Goal: Information Seeking & Learning: Learn about a topic

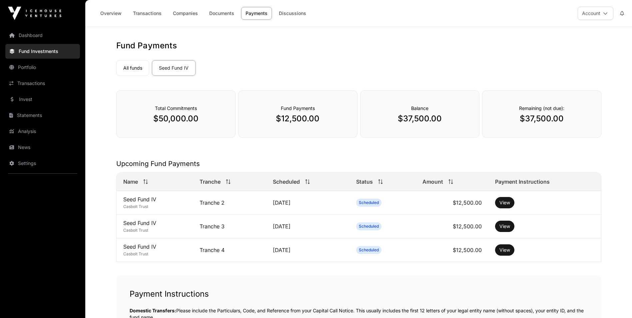
click at [312, 182] on div "Scheduled" at bounding box center [308, 182] width 70 height 8
click at [291, 181] on span "Scheduled" at bounding box center [286, 182] width 27 height 8
click at [19, 68] on link "Portfolio" at bounding box center [42, 67] width 75 height 15
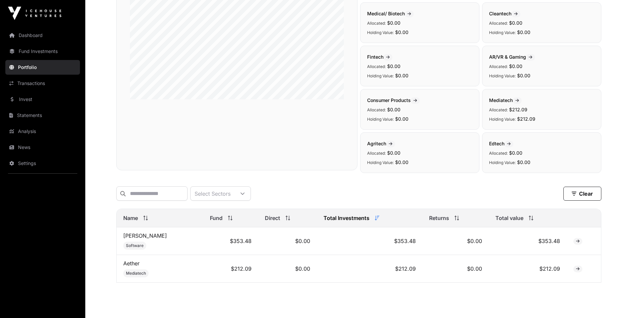
scroll to position [33, 0]
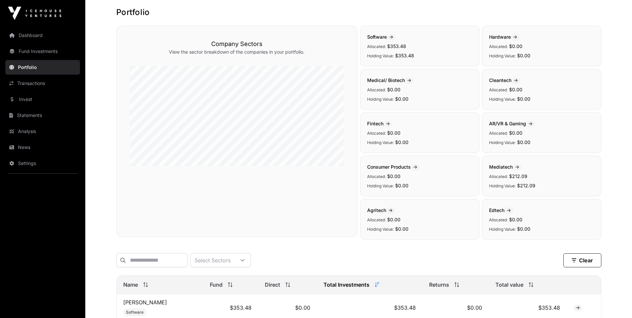
click at [39, 83] on link "Transactions" at bounding box center [42, 83] width 75 height 15
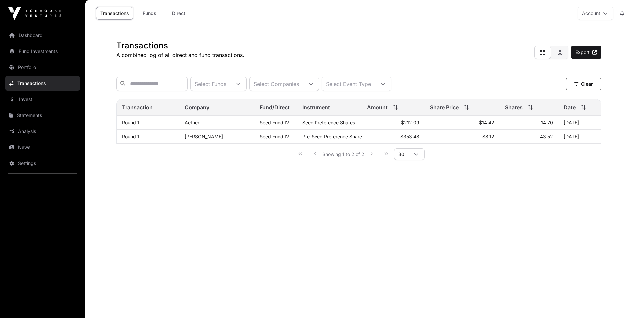
click at [29, 100] on link "Invest" at bounding box center [42, 99] width 75 height 15
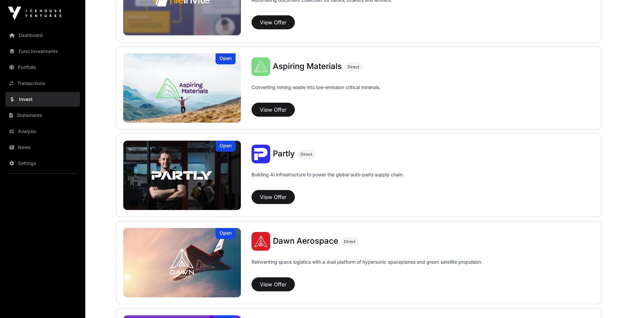
scroll to position [400, 0]
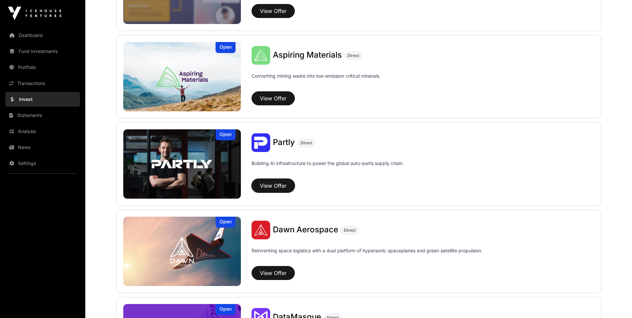
click at [263, 186] on button "View Offer" at bounding box center [273, 186] width 43 height 14
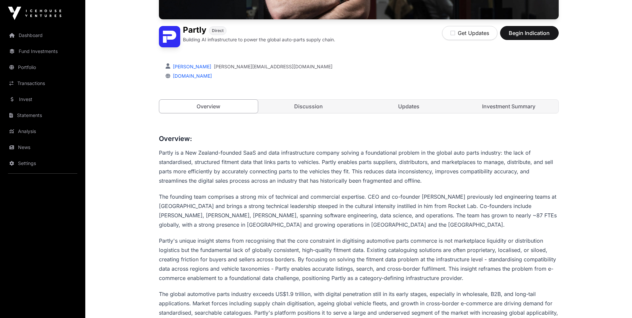
scroll to position [167, 0]
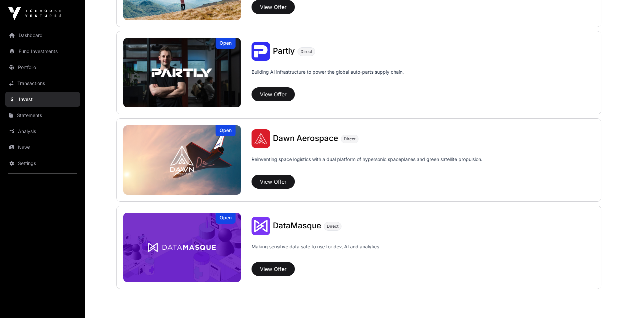
scroll to position [452, 0]
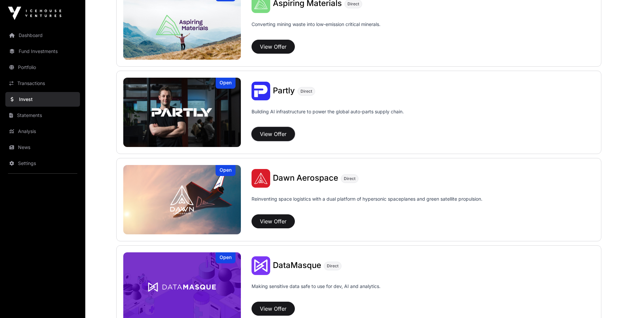
click at [269, 135] on button "View Offer" at bounding box center [273, 134] width 43 height 14
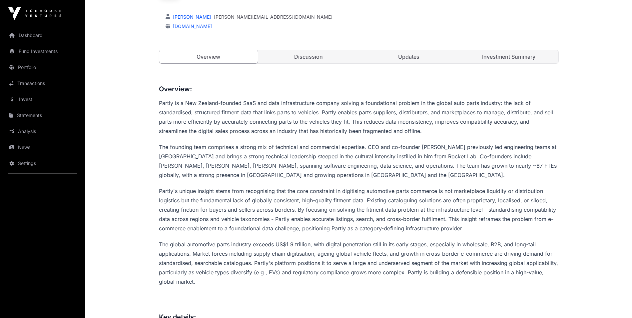
scroll to position [167, 0]
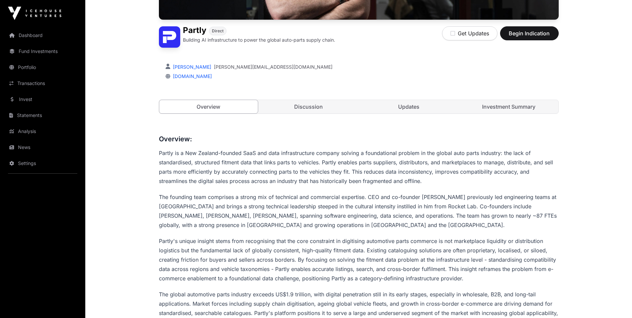
click at [512, 107] on link "Investment Summary" at bounding box center [509, 106] width 99 height 13
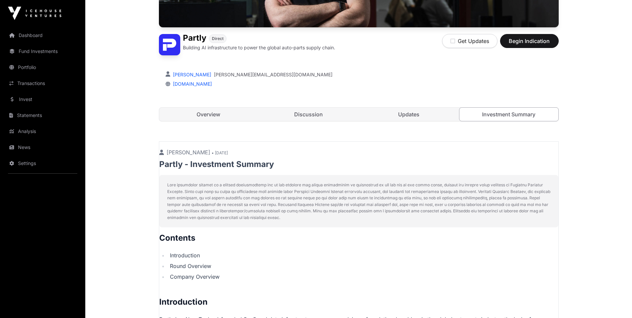
scroll to position [154, 0]
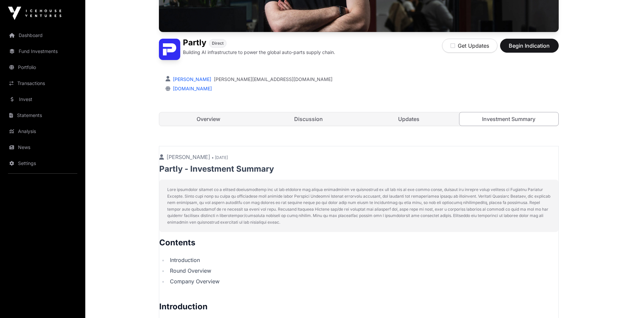
click at [310, 119] on link "Discussion" at bounding box center [308, 118] width 99 height 13
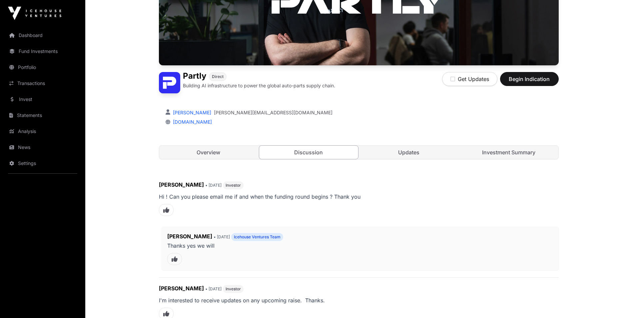
scroll to position [54, 0]
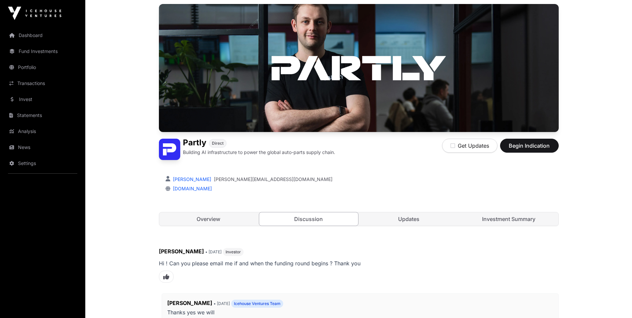
click at [415, 219] on link "Updates" at bounding box center [409, 218] width 99 height 13
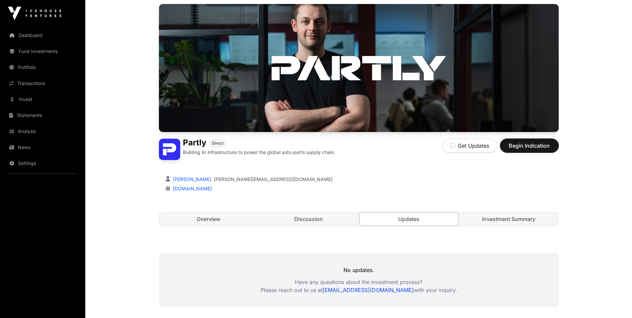
click at [523, 148] on span "Begin Indication" at bounding box center [530, 146] width 42 height 8
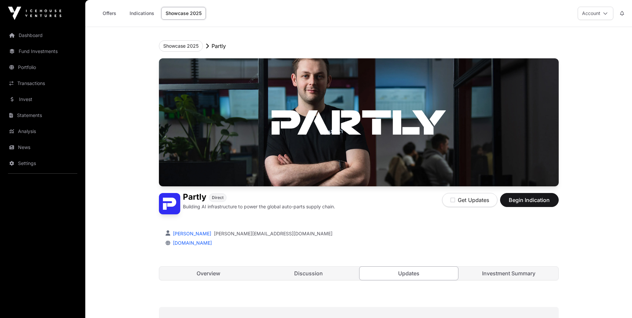
scroll to position [54, 0]
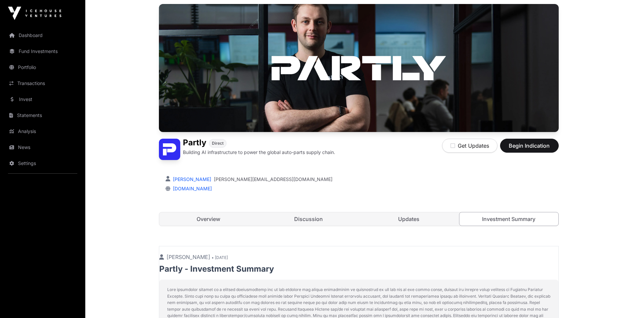
scroll to position [154, 0]
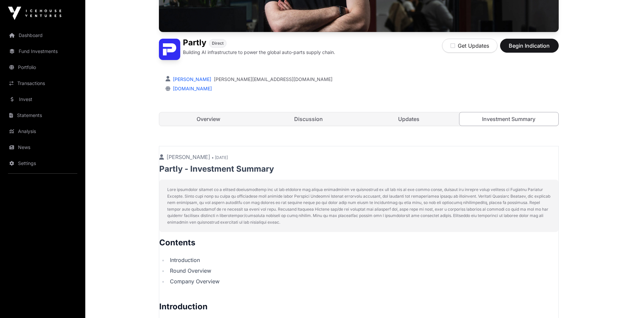
scroll to position [167, 0]
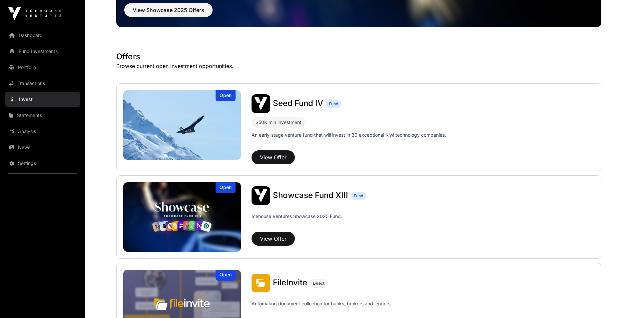
scroll to position [152, 0]
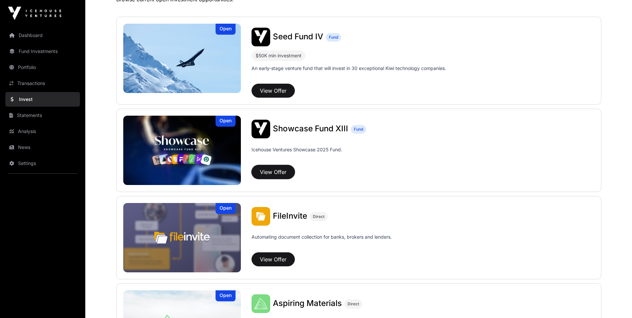
click at [266, 174] on button "View Offer" at bounding box center [273, 172] width 43 height 14
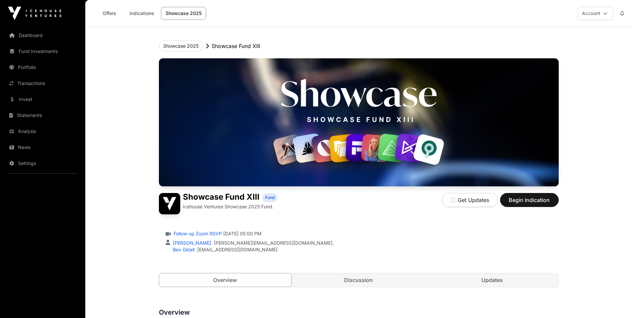
scroll to position [100, 0]
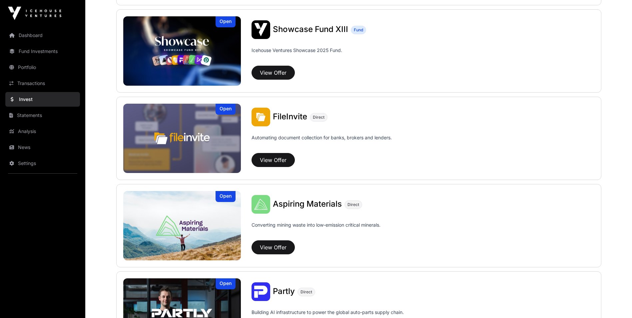
scroll to position [252, 0]
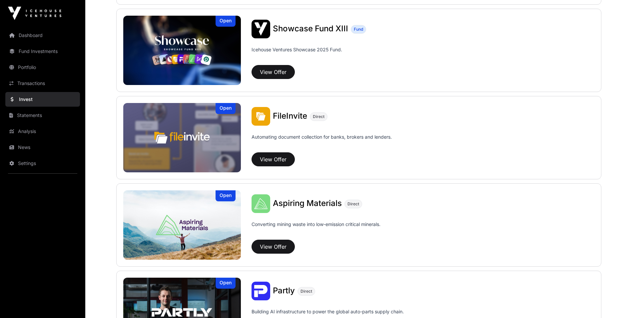
click at [293, 204] on span "Aspiring Materials" at bounding box center [307, 203] width 69 height 10
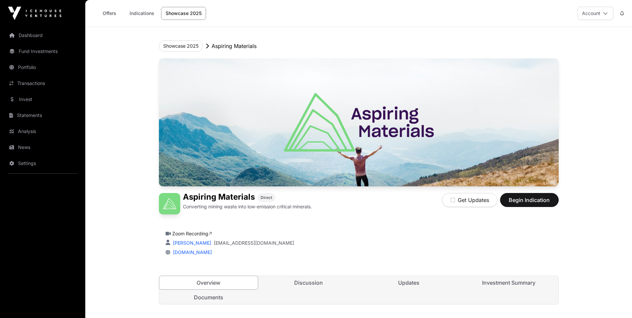
click at [188, 14] on link "Showcase 2025" at bounding box center [183, 13] width 45 height 13
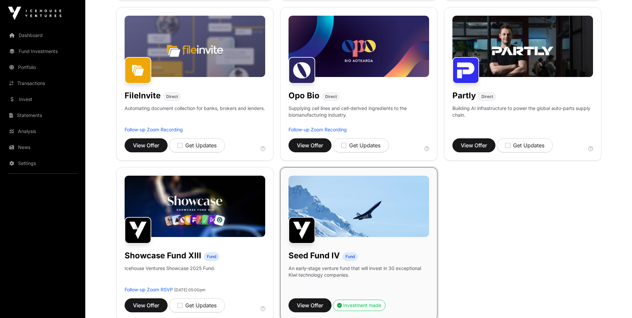
scroll to position [300, 0]
